Goal: Task Accomplishment & Management: Use online tool/utility

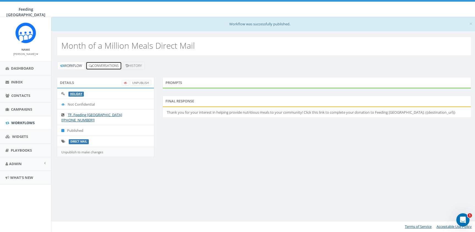
click at [92, 68] on link "Conversations" at bounding box center [104, 66] width 36 height 8
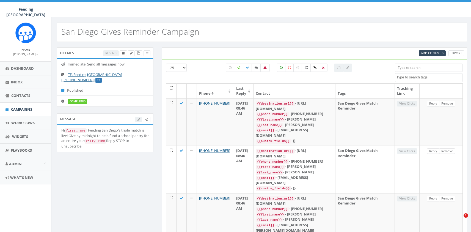
select select
click at [371, 57] on div "Add Contacts Export" at bounding box center [315, 53] width 306 height 12
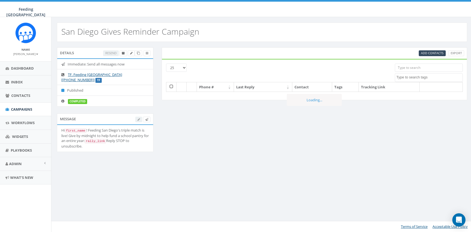
select select
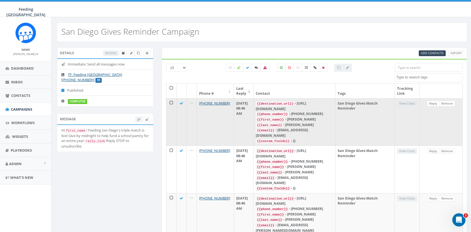
click at [408, 104] on td "View Clicks" at bounding box center [407, 121] width 25 height 47
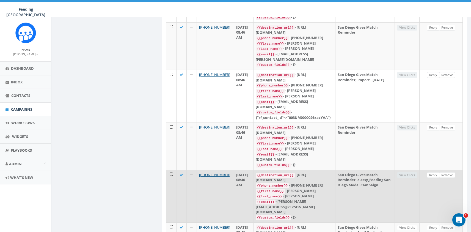
scroll to position [176, 0]
